Goal: Task Accomplishment & Management: Use online tool/utility

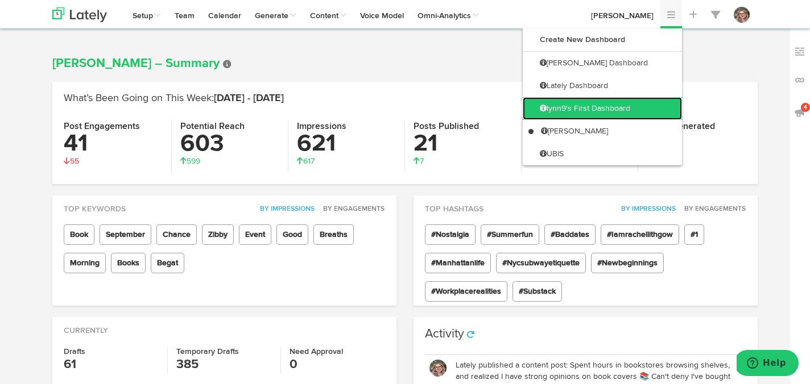
click at [607, 114] on link "lynn9's First Dashboard" at bounding box center [602, 108] width 159 height 23
